Goal: Obtain resource: Download file/media

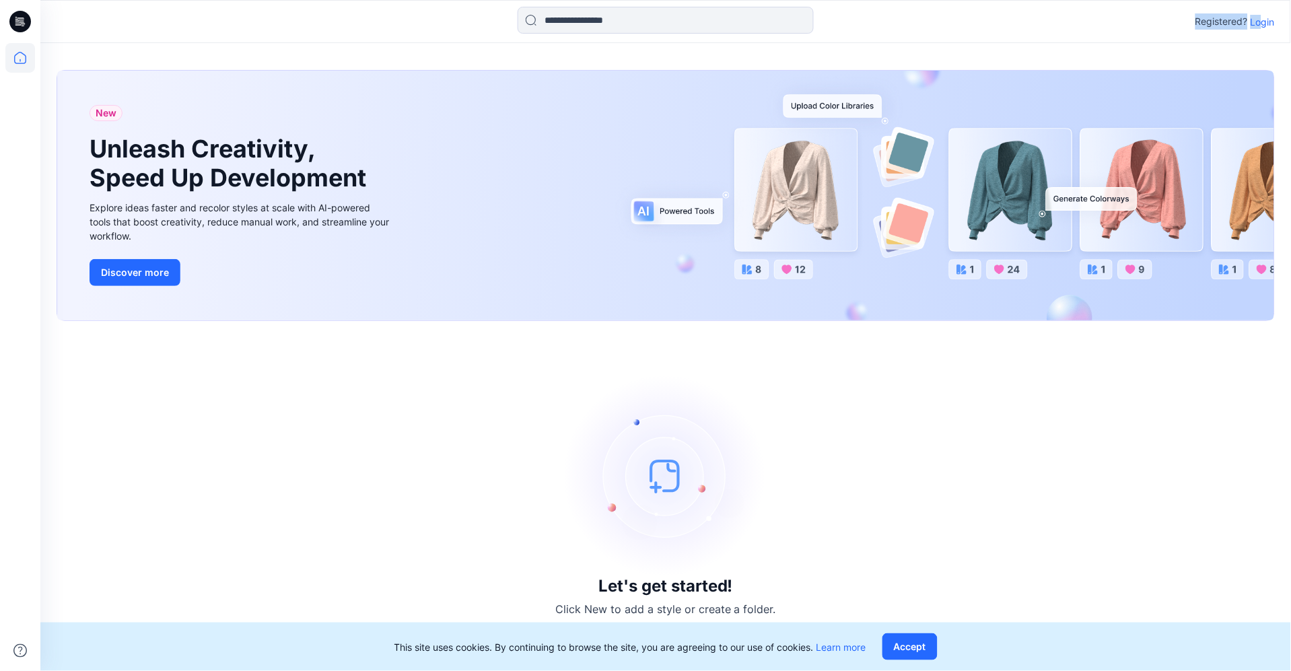
drag, startPoint x: 1259, startPoint y: 11, endPoint x: 1266, endPoint y: 30, distance: 19.4
click at [1263, 25] on div "Registered? Login" at bounding box center [665, 22] width 1250 height 30
click at [1264, 19] on p "Login" at bounding box center [1263, 22] width 24 height 14
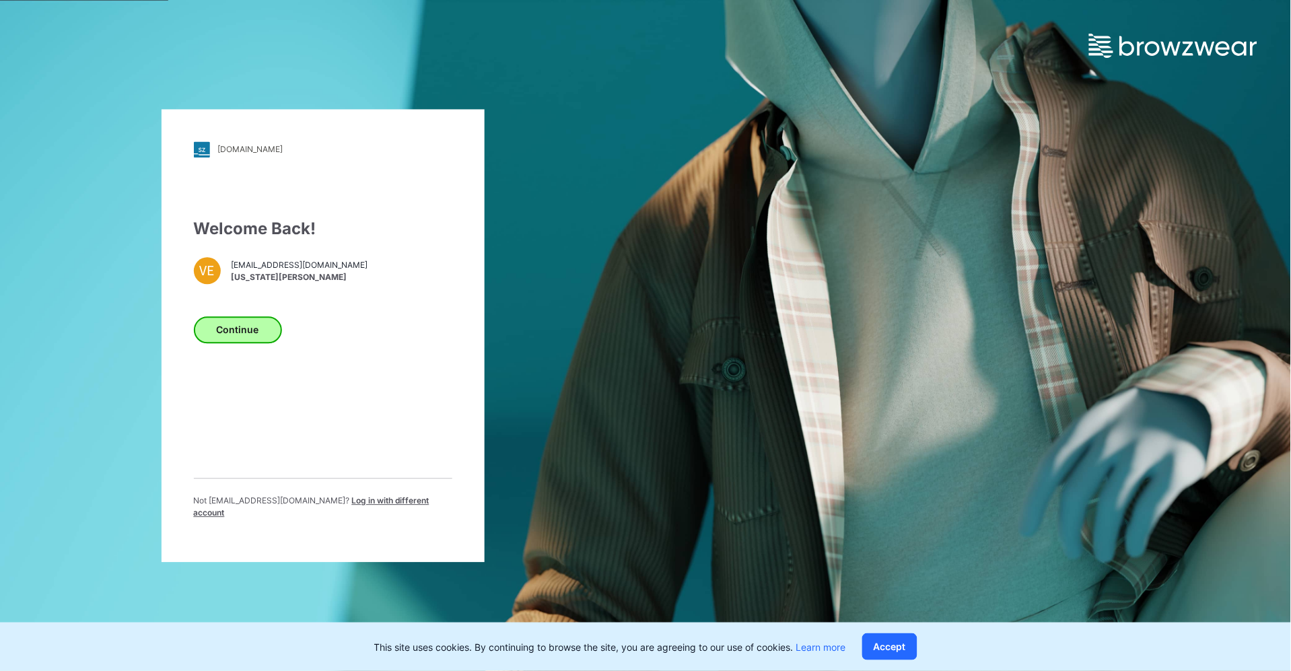
drag, startPoint x: 190, startPoint y: 331, endPoint x: 214, endPoint y: 333, distance: 24.3
click at [191, 331] on div "[DOMAIN_NAME] Loading... Welcome Back! VE [EMAIL_ADDRESS][DOMAIN_NAME] [US_STAT…" at bounding box center [323, 335] width 323 height 453
click at [214, 334] on button "Continue" at bounding box center [238, 329] width 88 height 27
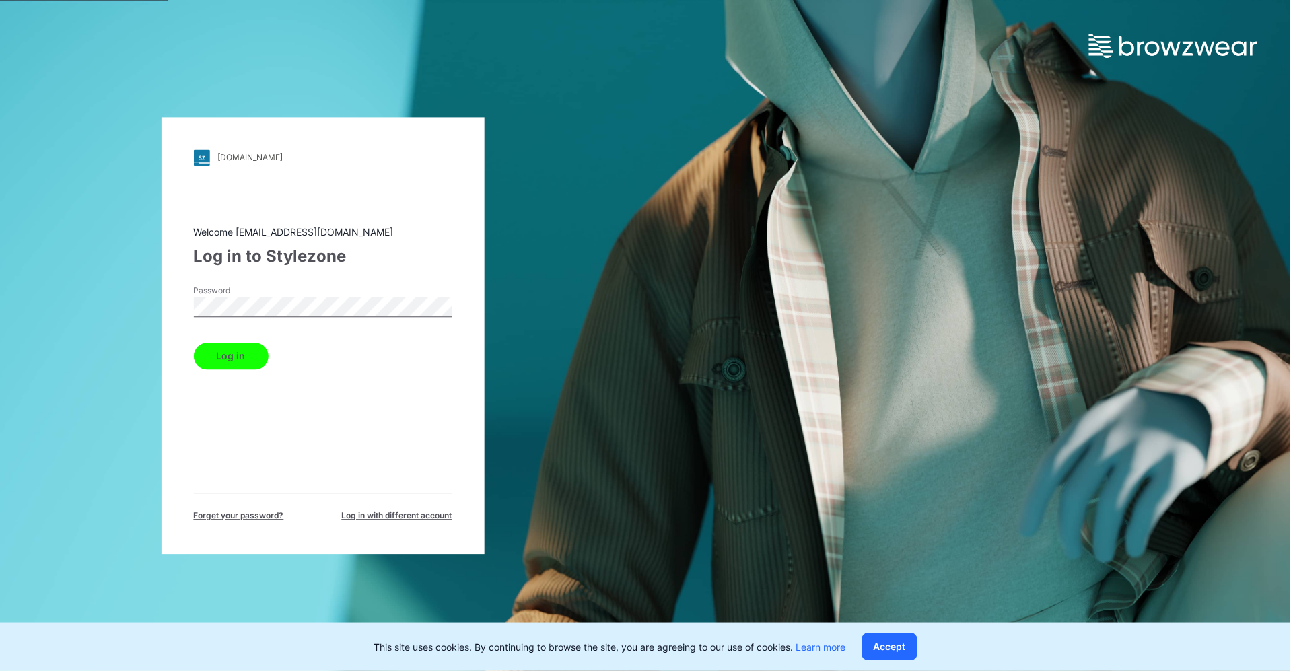
click at [255, 353] on button "Log in" at bounding box center [231, 356] width 75 height 27
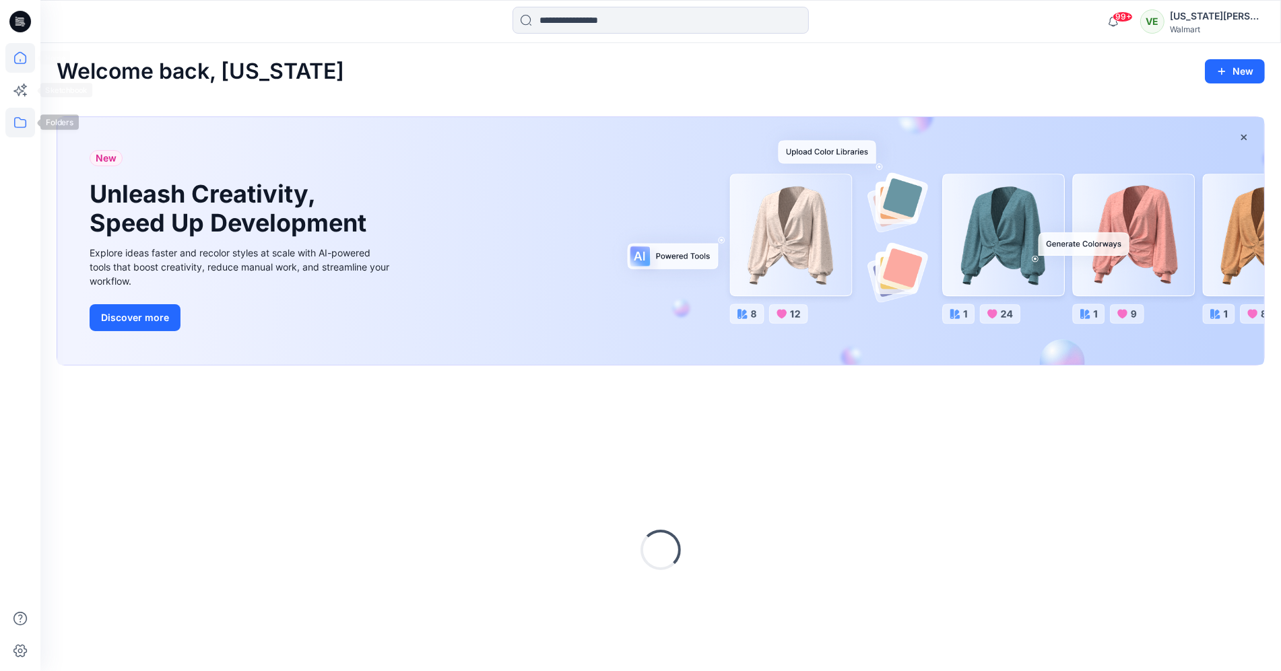
click at [20, 121] on icon at bounding box center [20, 123] width 30 height 30
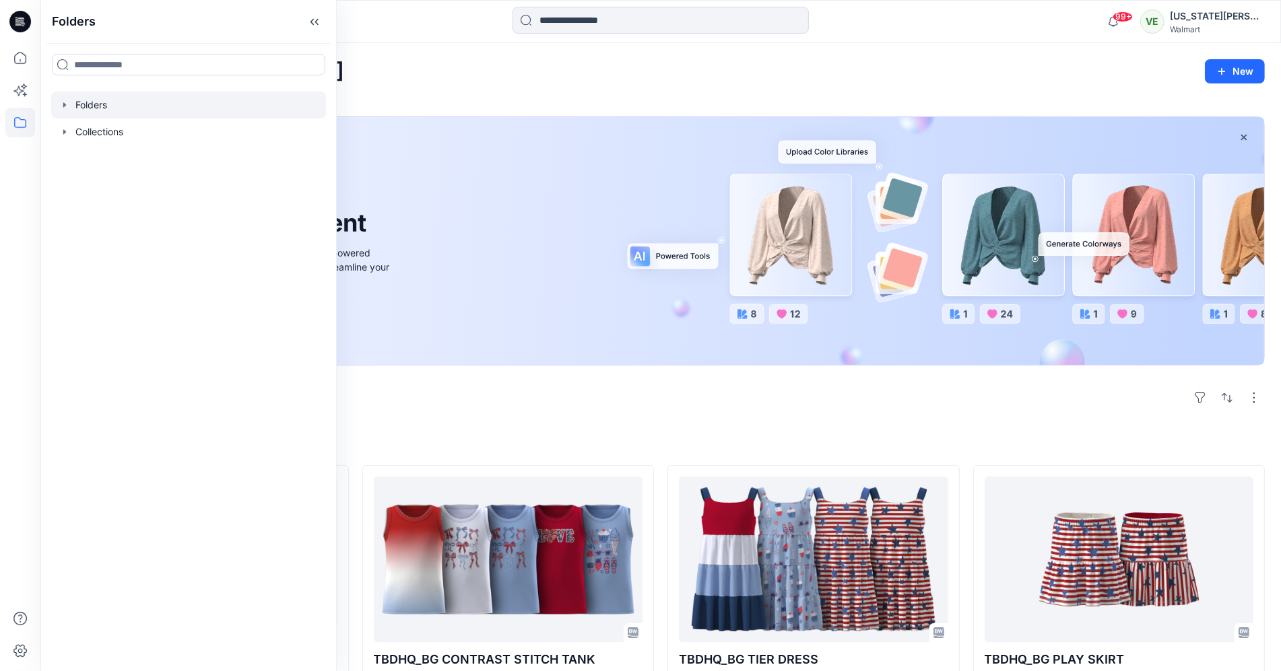
click at [119, 110] on div at bounding box center [188, 105] width 275 height 27
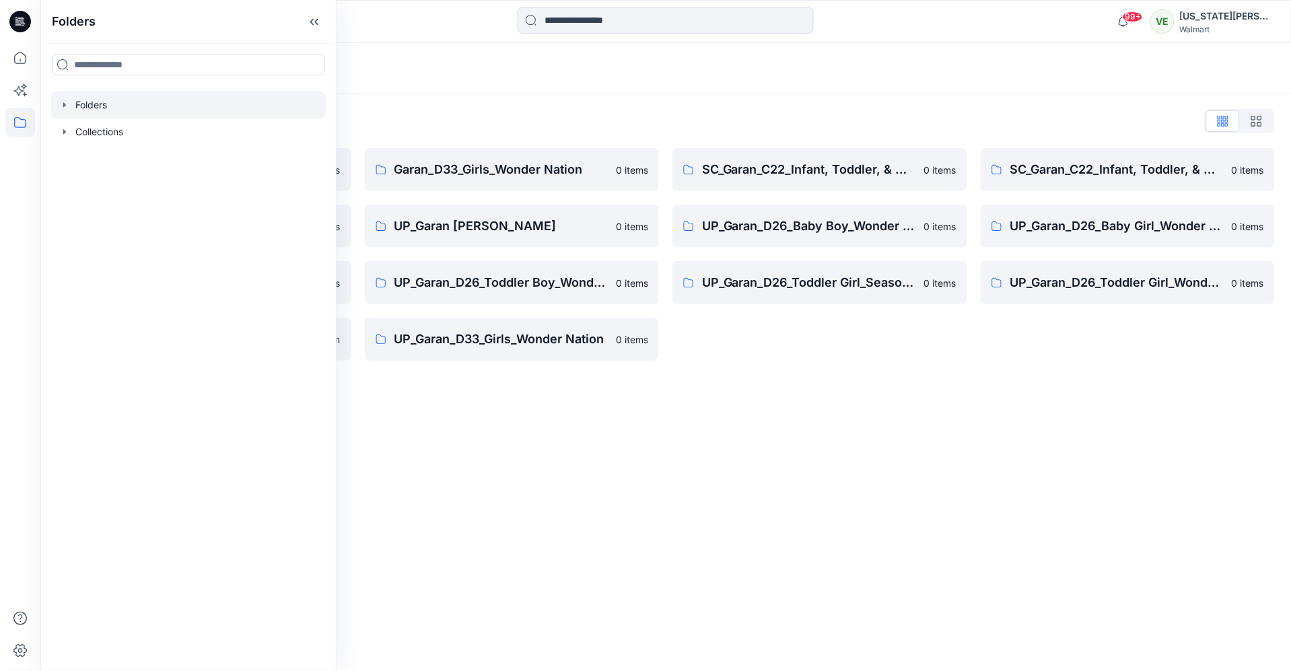
drag, startPoint x: 653, startPoint y: 440, endPoint x: 636, endPoint y: 419, distance: 26.7
click at [651, 439] on div "Folders Folders List Garan_D33_Girls Seasonal 0 items UP Garan first insights 0…" at bounding box center [665, 357] width 1251 height 628
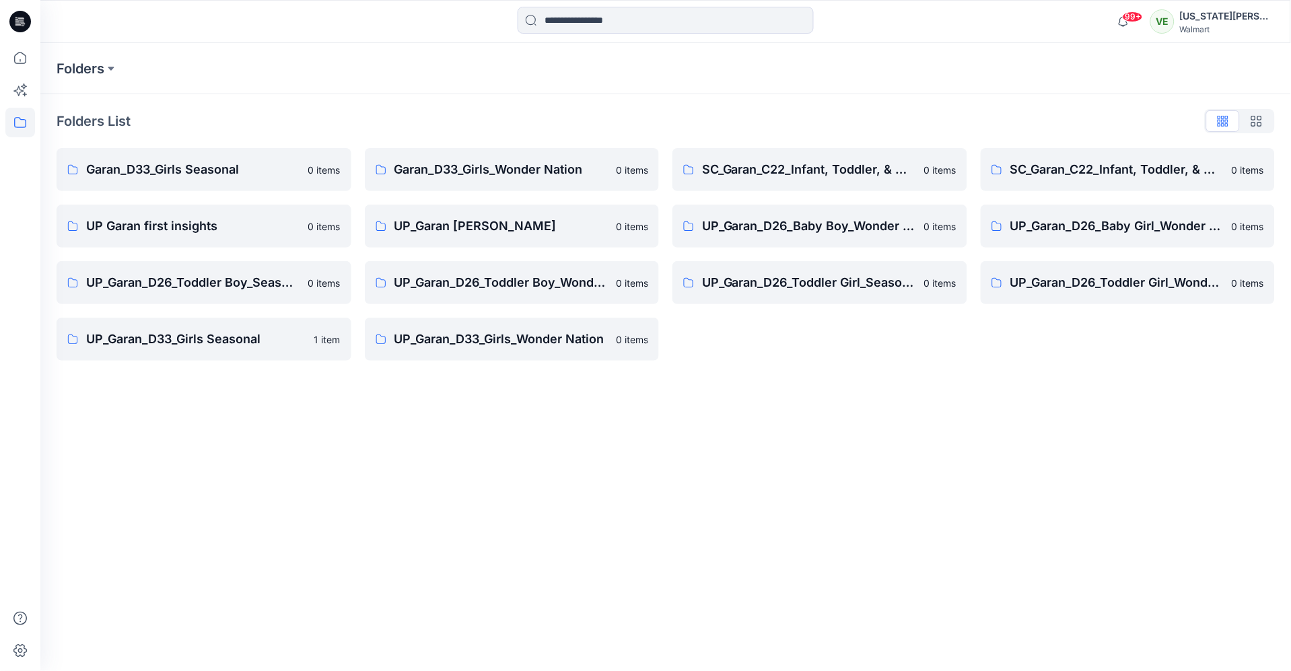
click at [566, 248] on div "Garan_D33_Girls_Wonder Nation 0 items UP_Garan [PERSON_NAME] 0 items UP_Garan_D…" at bounding box center [512, 254] width 295 height 213
click at [554, 226] on p "UP_Garan [PERSON_NAME]" at bounding box center [502, 226] width 214 height 19
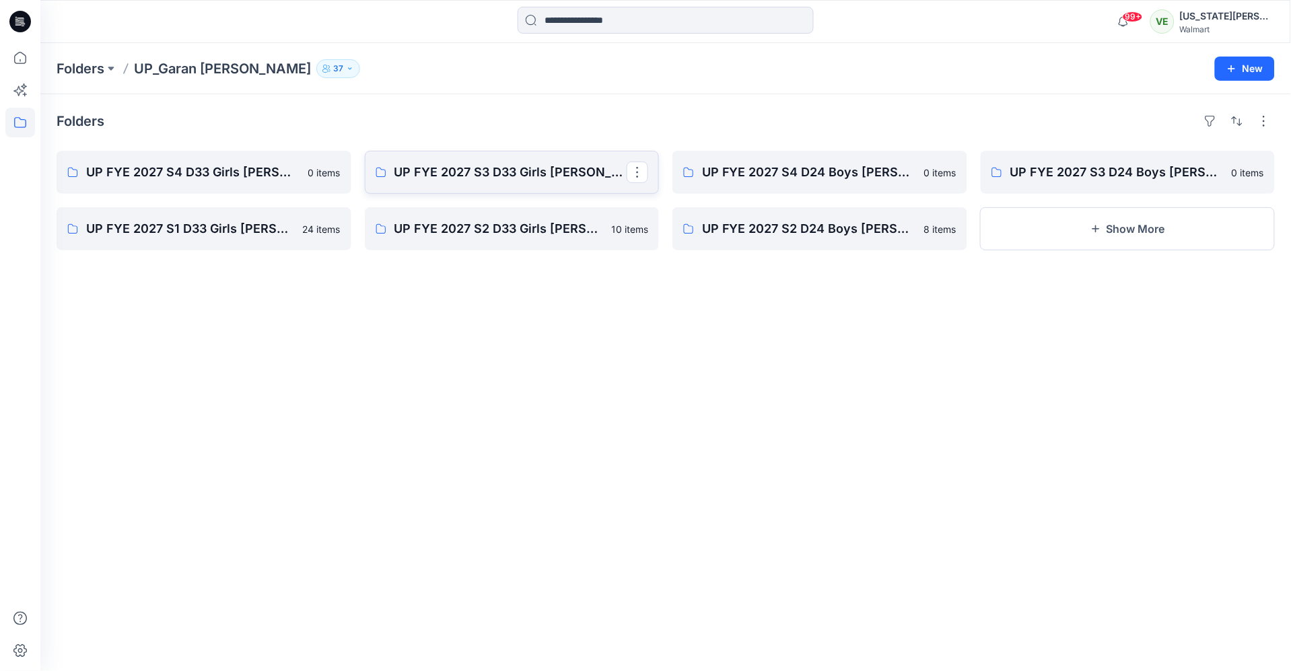
click at [549, 166] on p "UP FYE 2027 S3 D33 Girls [PERSON_NAME]" at bounding box center [511, 172] width 233 height 19
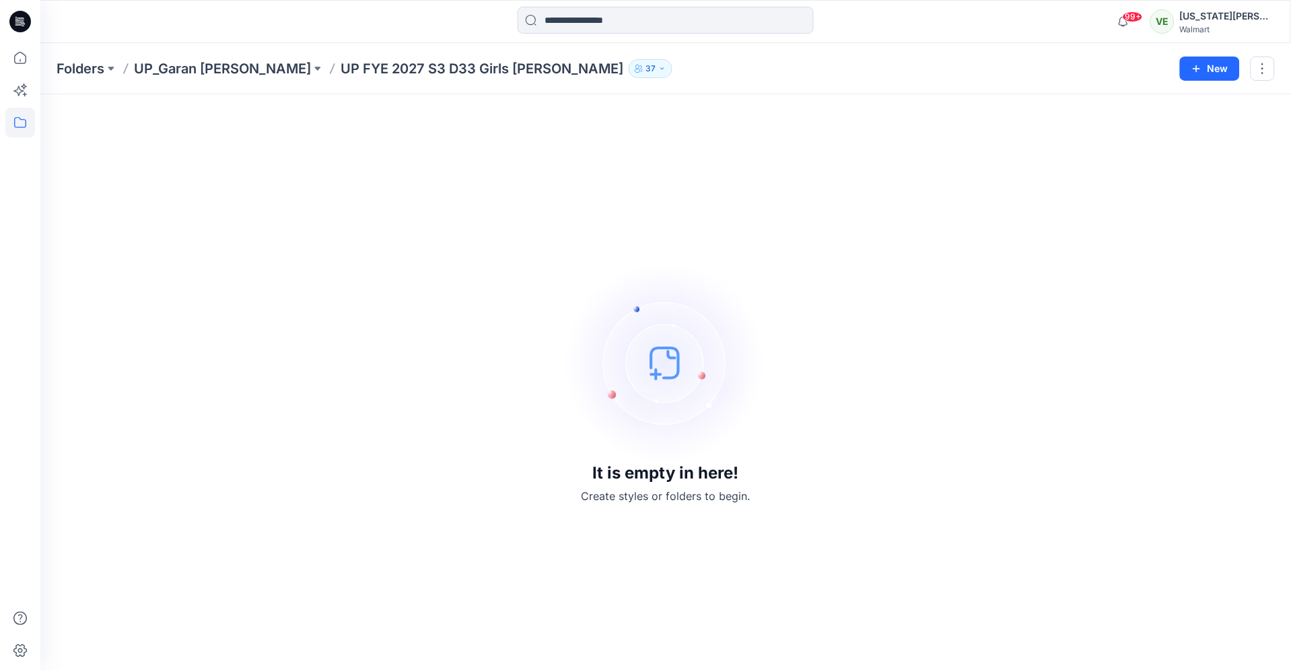
drag, startPoint x: 180, startPoint y: 73, endPoint x: 207, endPoint y: 73, distance: 26.9
click at [180, 73] on p "UP_Garan [PERSON_NAME]" at bounding box center [222, 68] width 177 height 19
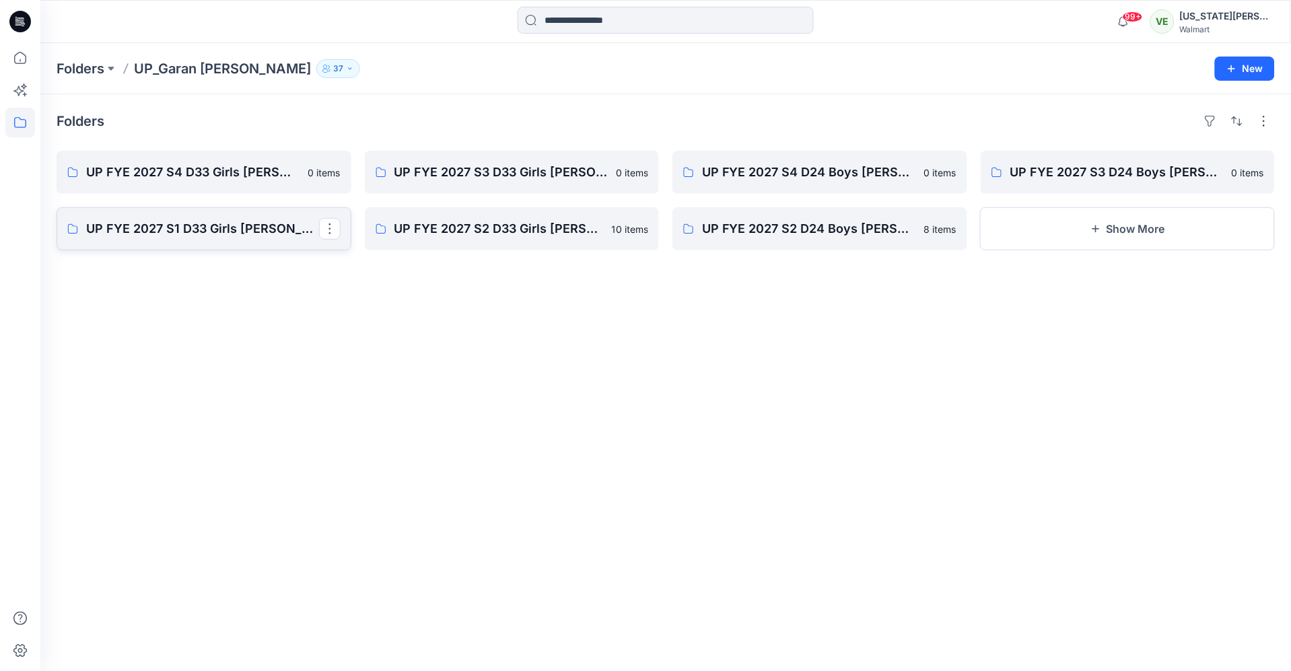
click at [206, 230] on p "UP FYE 2027 S1 D33 Girls [PERSON_NAME]" at bounding box center [202, 229] width 233 height 19
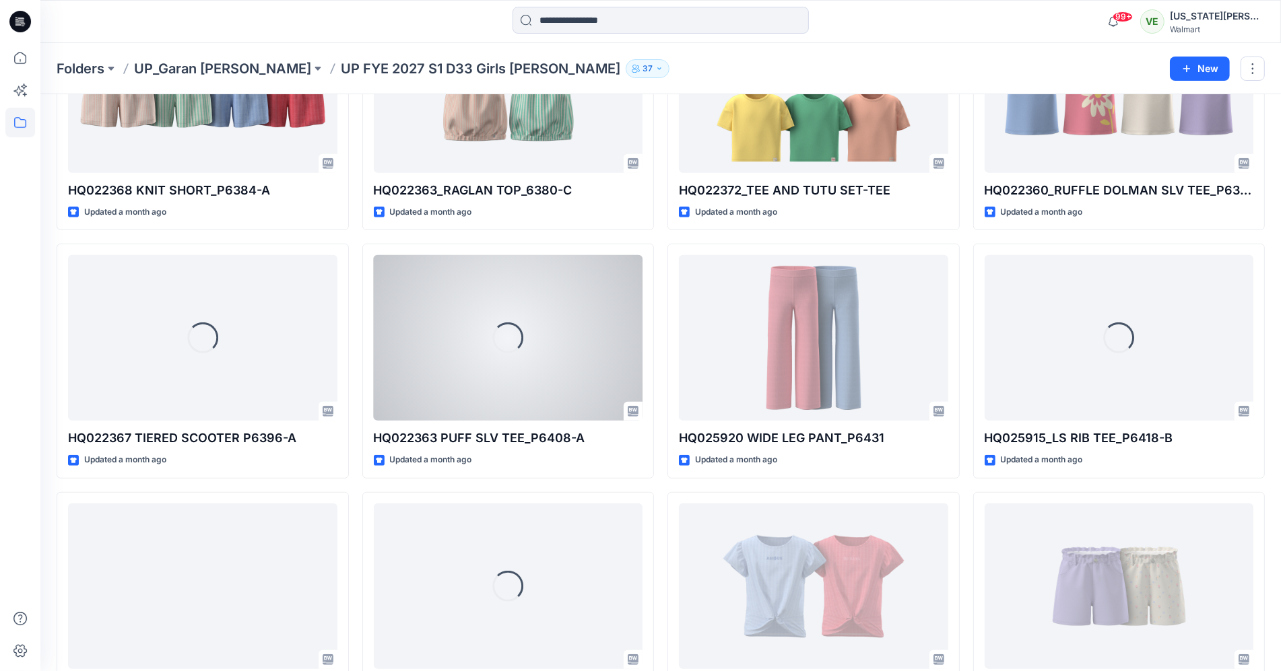
scroll to position [972, 0]
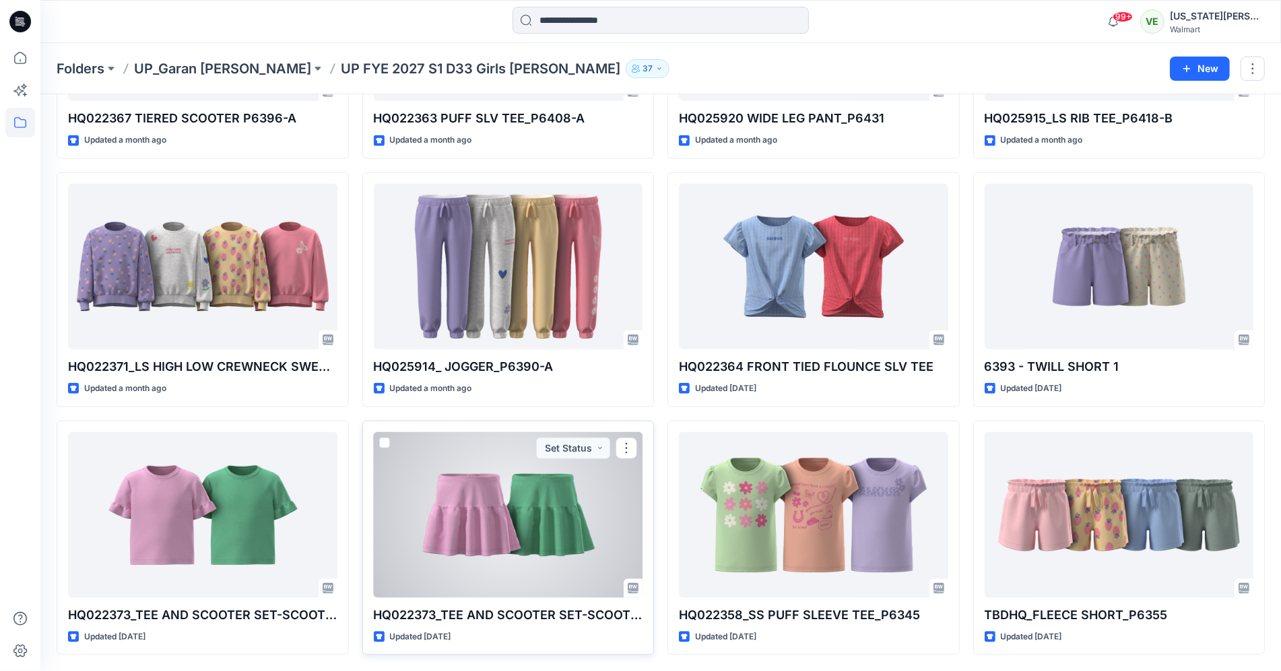
click at [504, 521] on div at bounding box center [508, 515] width 269 height 166
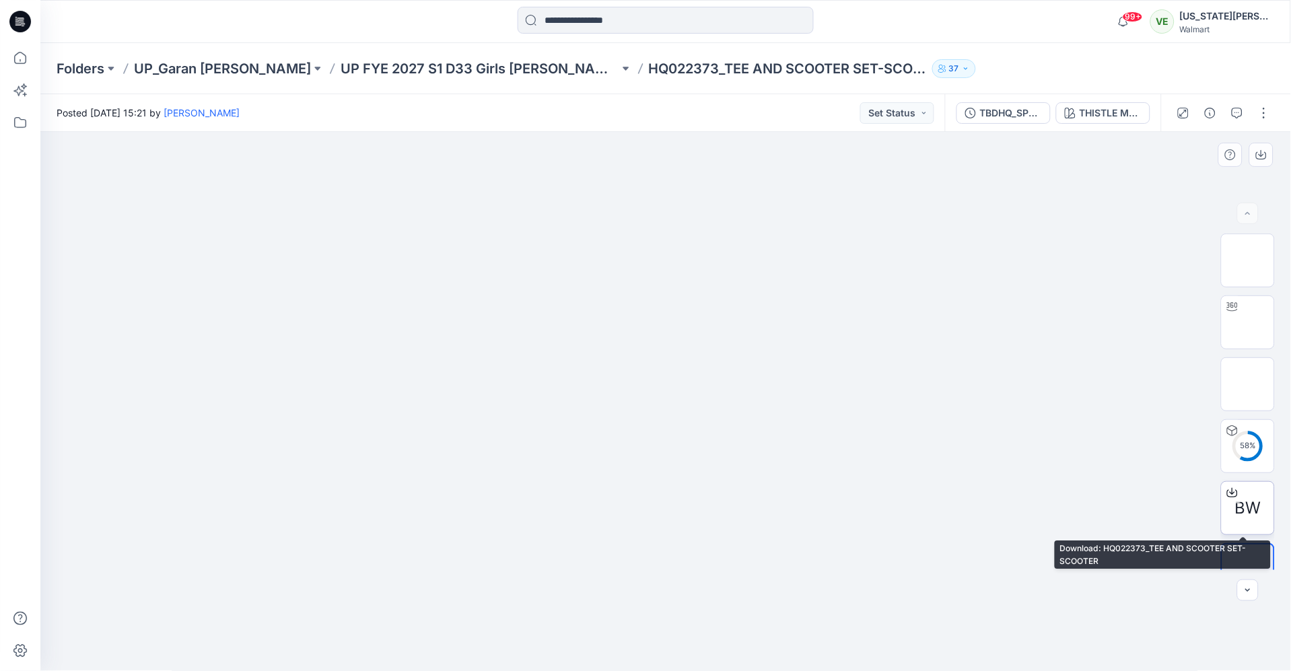
click at [1227, 495] on icon at bounding box center [1232, 493] width 11 height 7
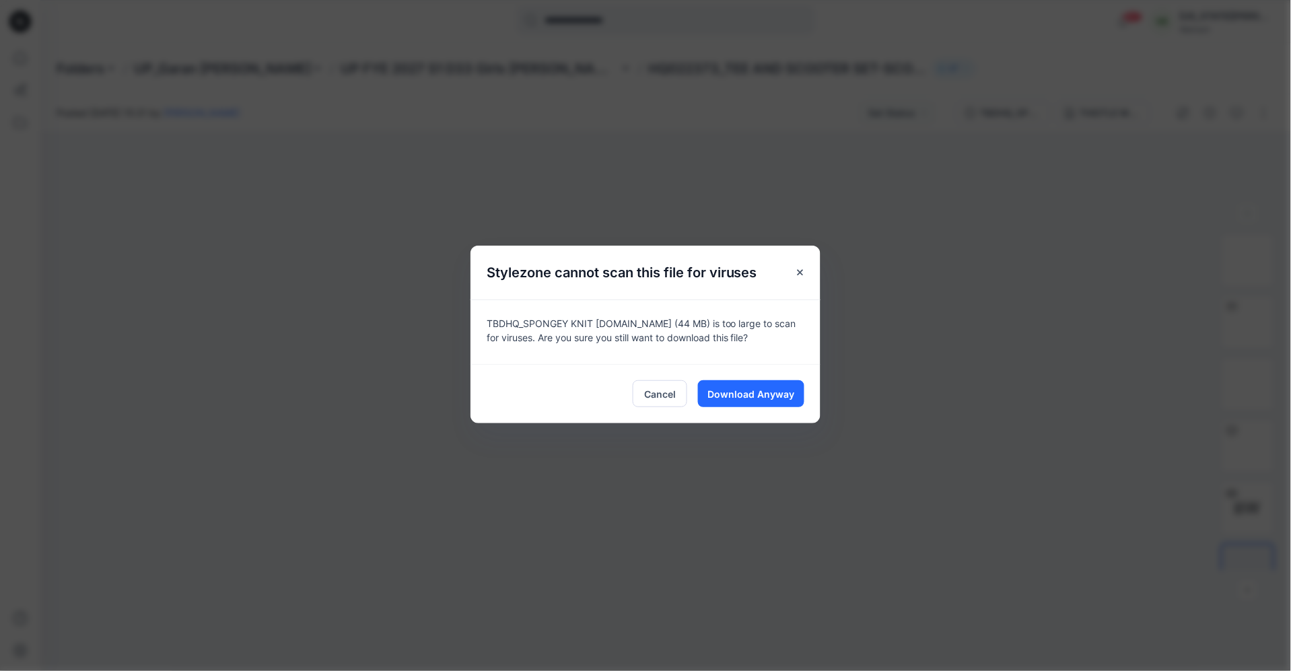
click at [749, 378] on div "Cancel Download Anyway" at bounding box center [646, 393] width 350 height 59
click at [748, 380] on button "Download Anyway" at bounding box center [751, 393] width 106 height 27
